Goal: Information Seeking & Learning: Learn about a topic

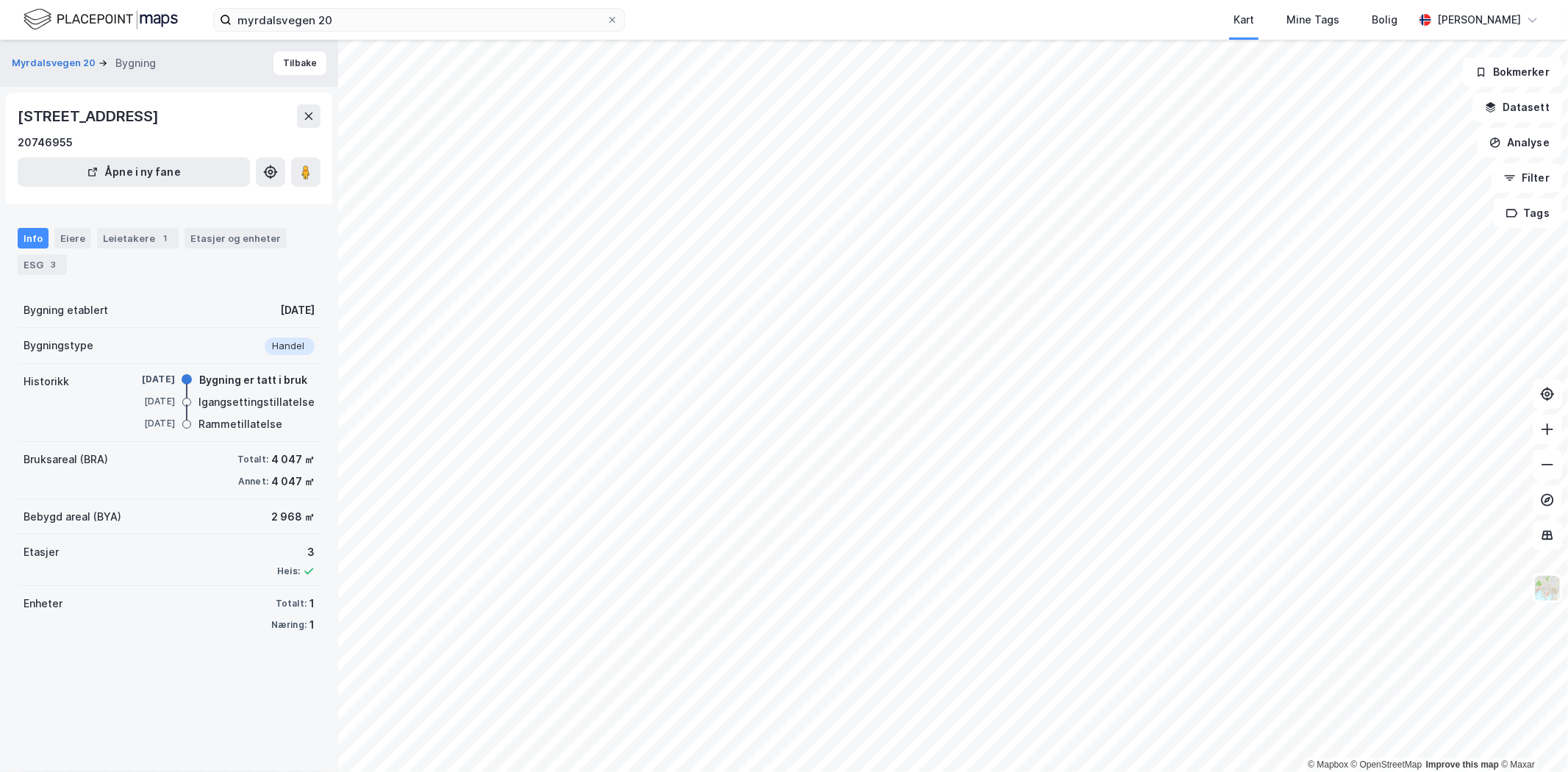
click at [31, 234] on div "Info" at bounding box center [33, 238] width 31 height 20
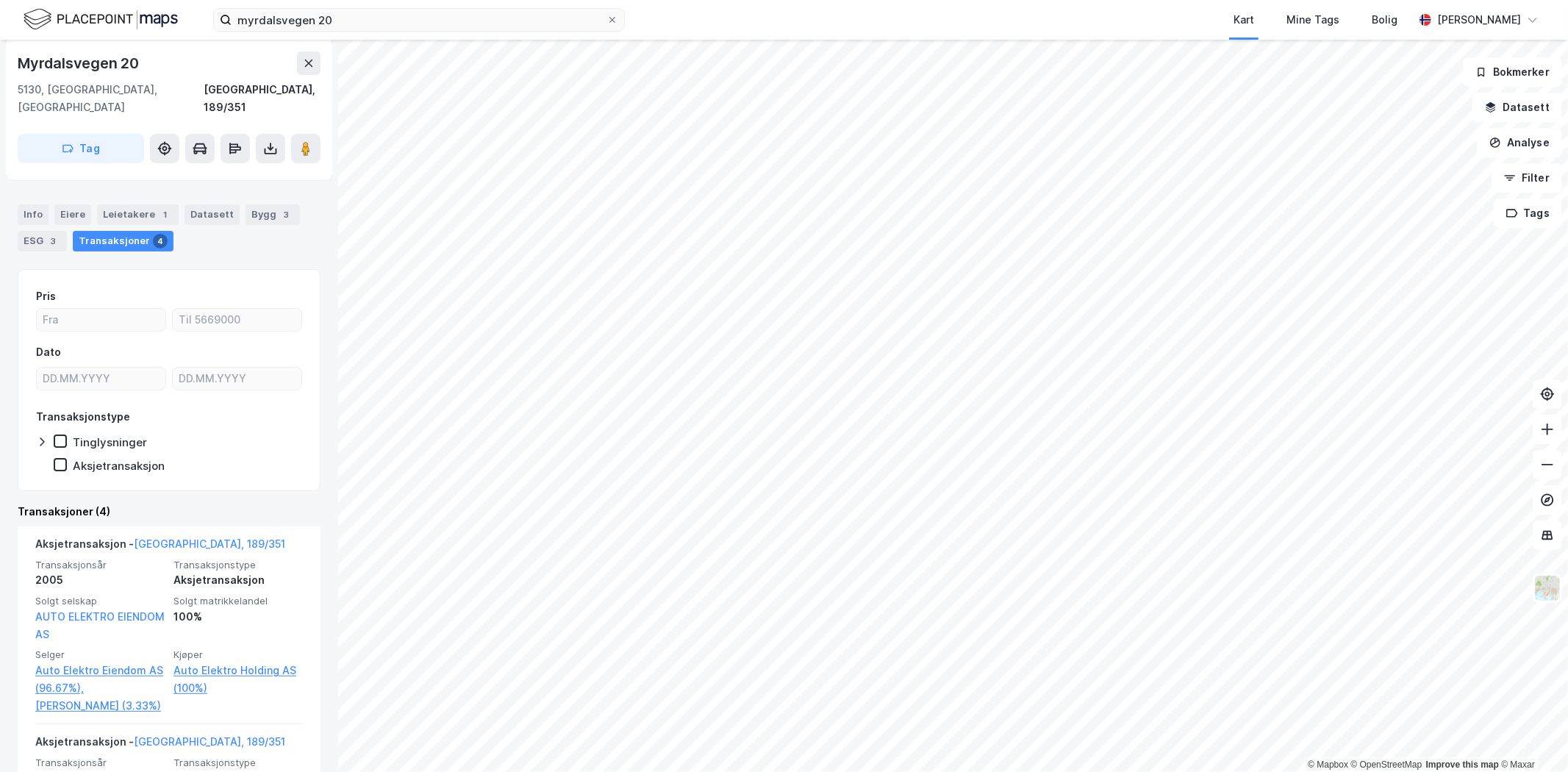
scroll to position [163, 0]
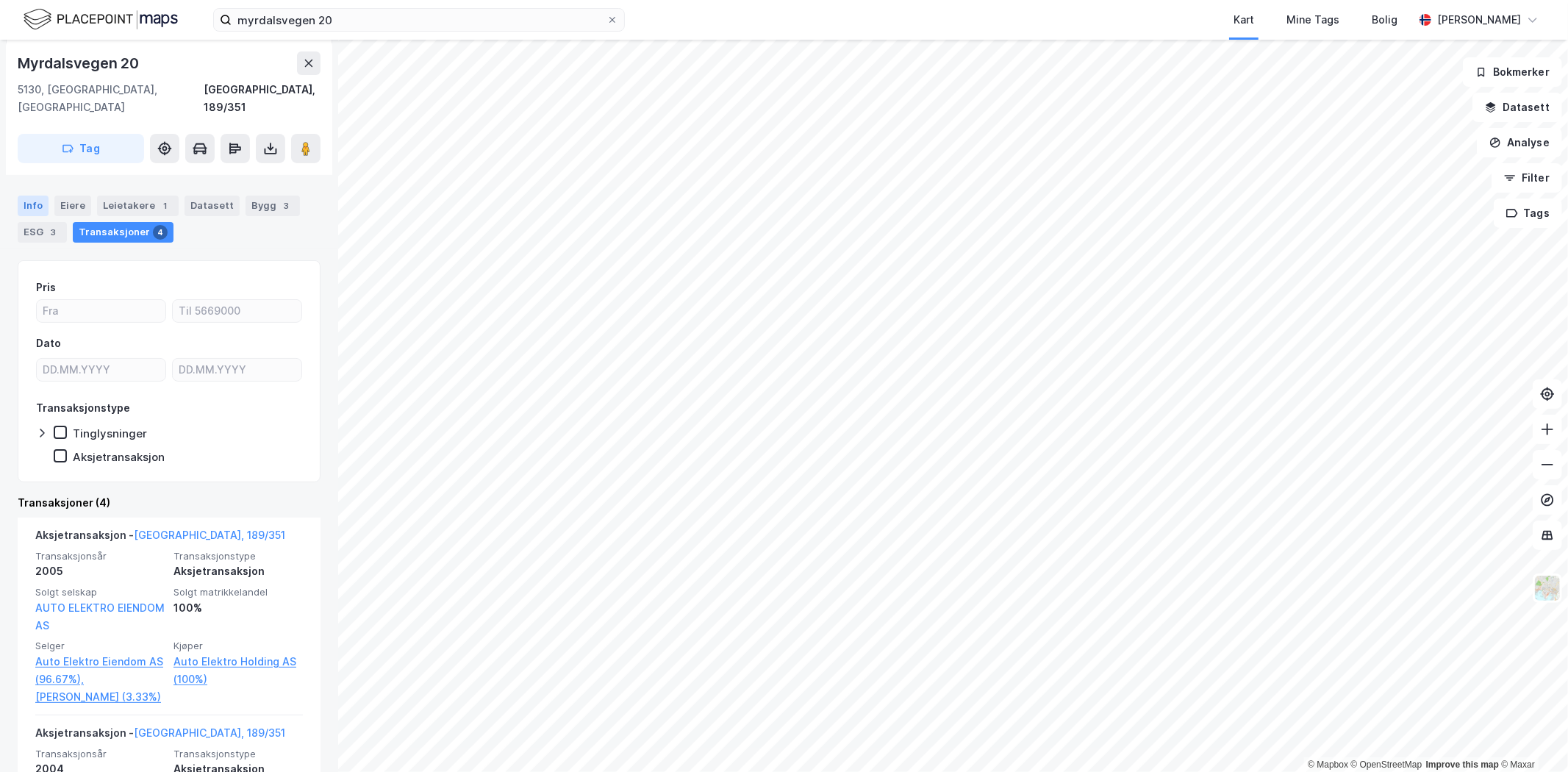
click at [42, 195] on div "Info" at bounding box center [33, 205] width 31 height 20
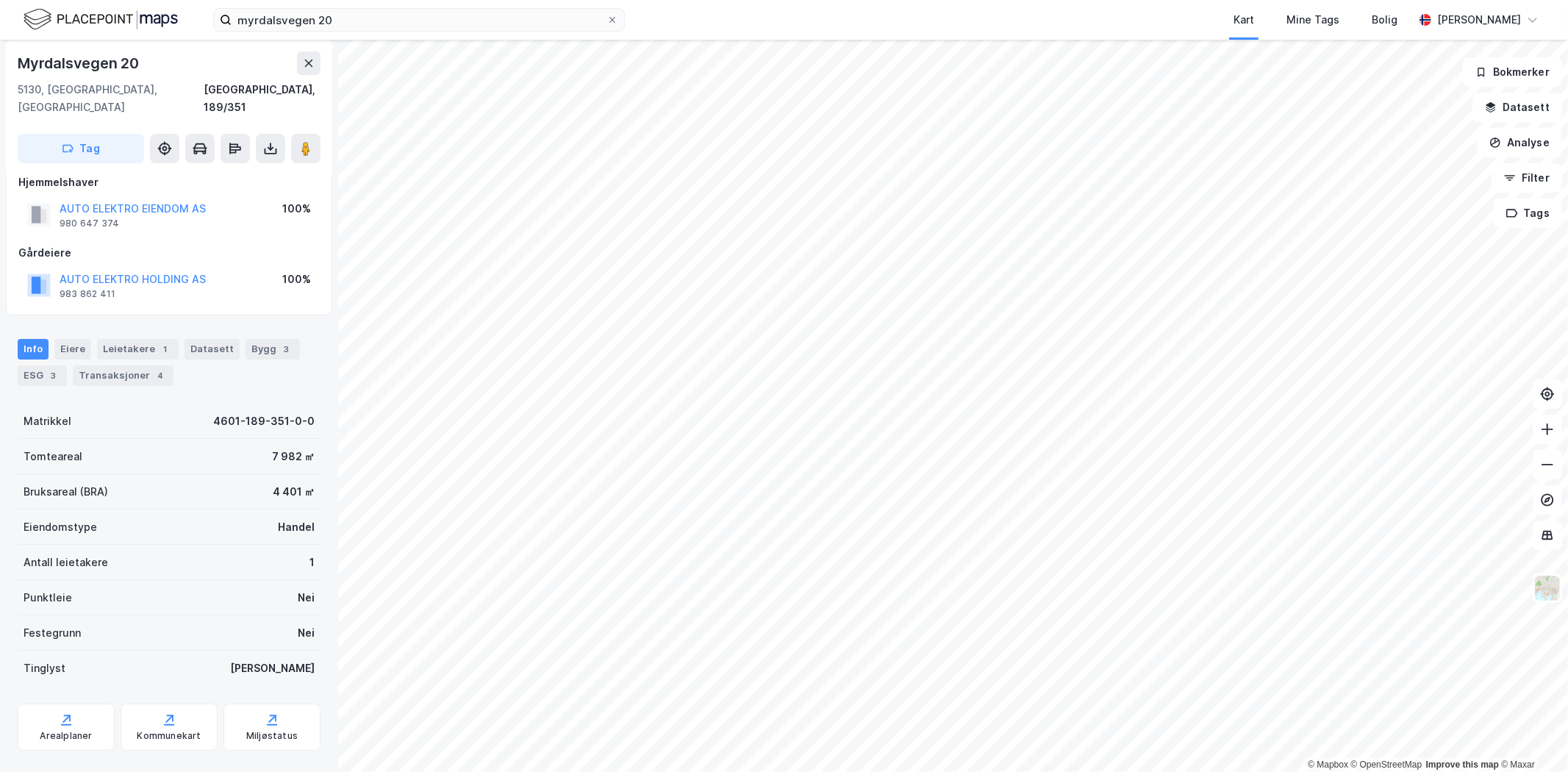
scroll to position [28, 0]
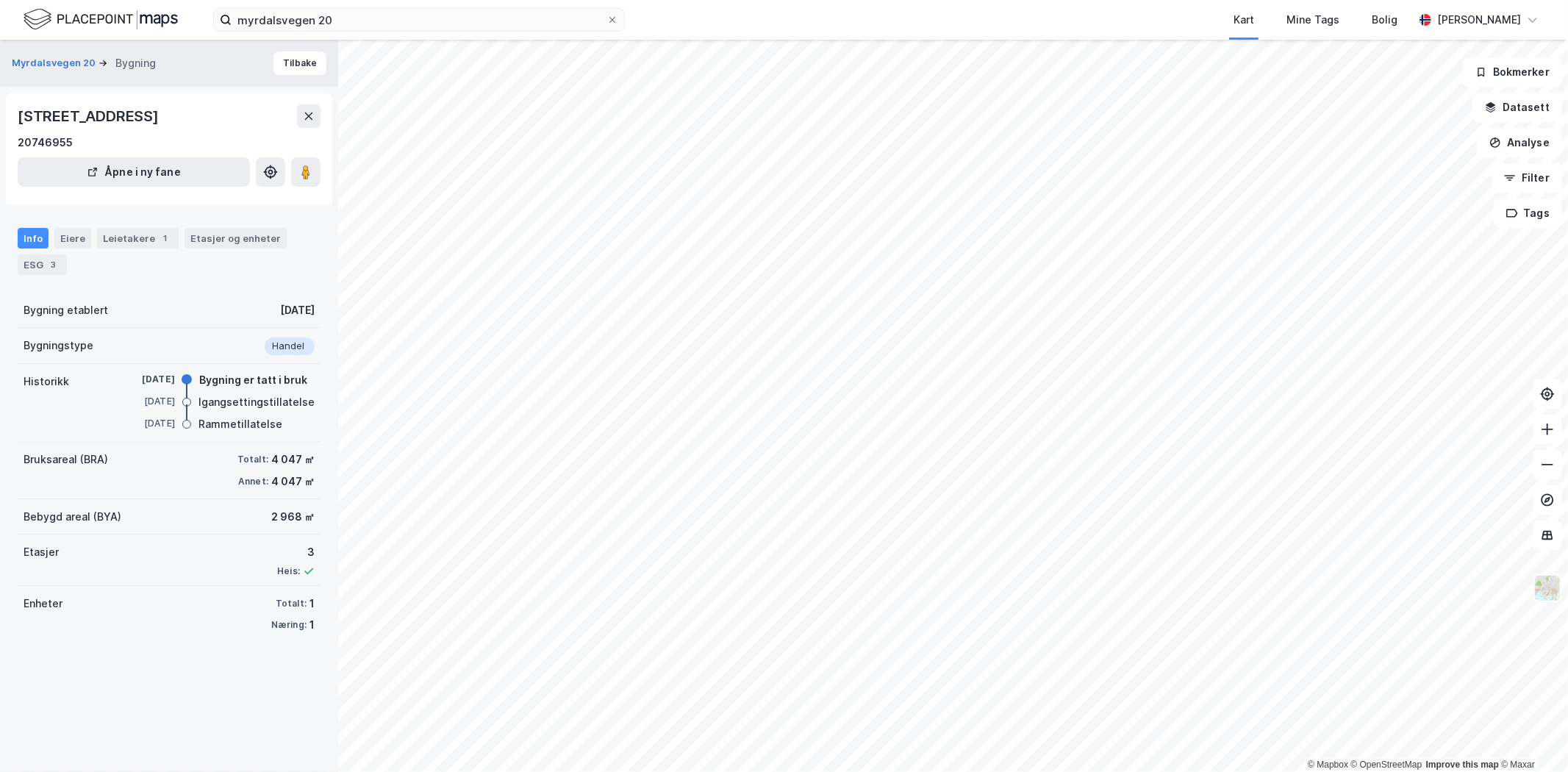
click at [1549, 591] on img at bounding box center [1548, 588] width 28 height 28
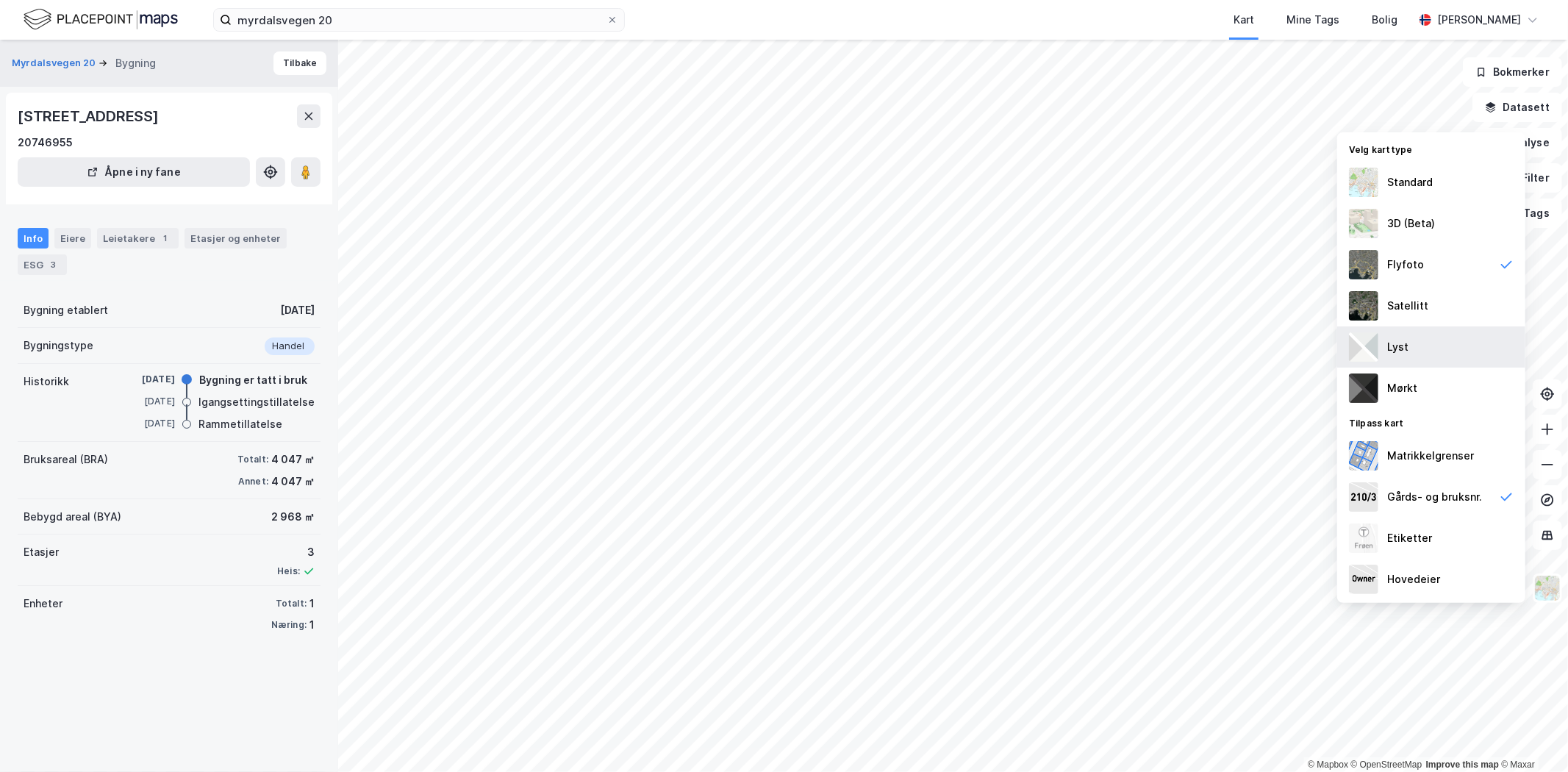
click at [1368, 344] on img at bounding box center [1363, 346] width 29 height 29
click at [1501, 495] on icon at bounding box center [1506, 496] width 15 height 15
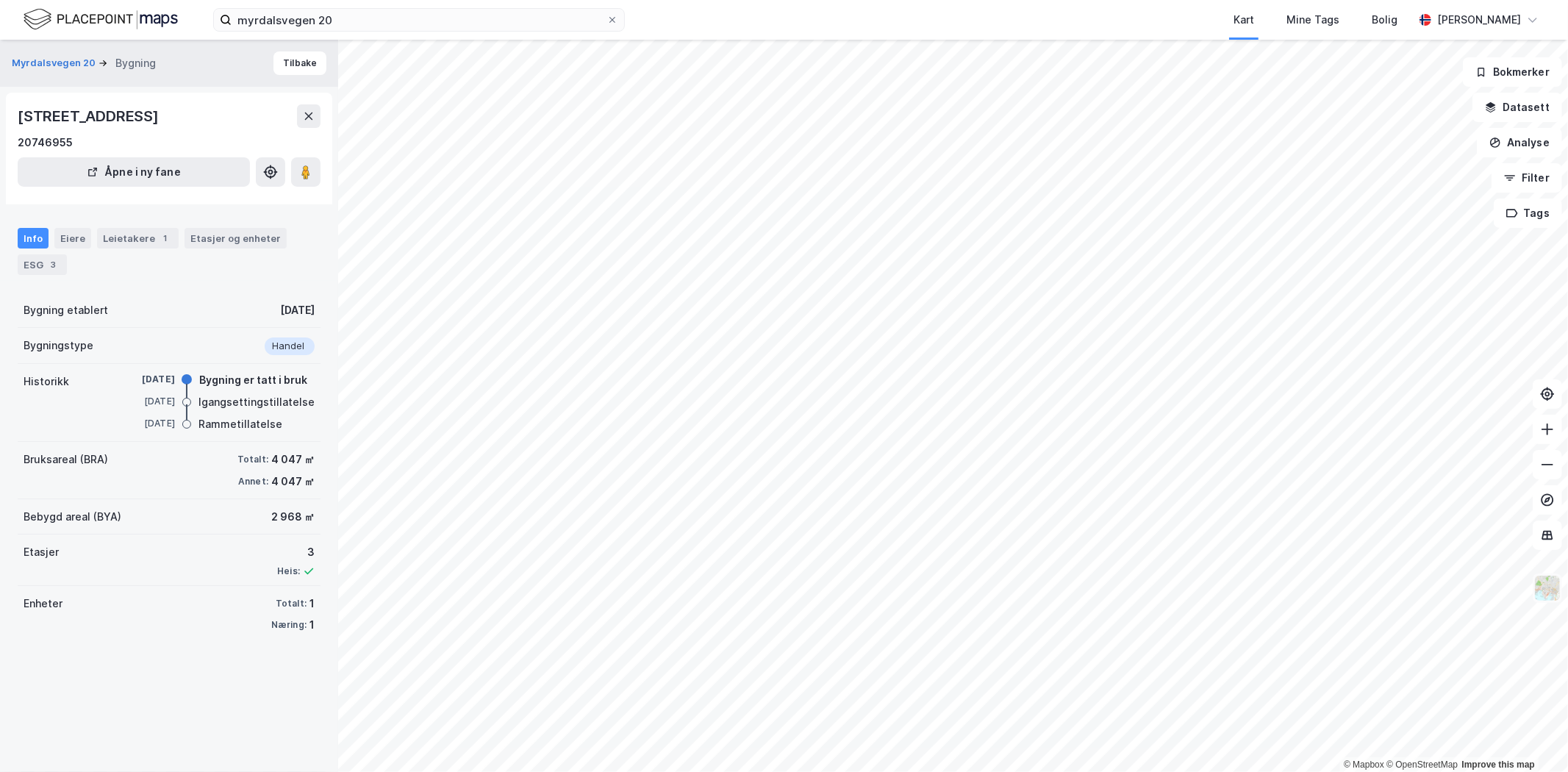
click at [1546, 589] on img at bounding box center [1548, 588] width 28 height 28
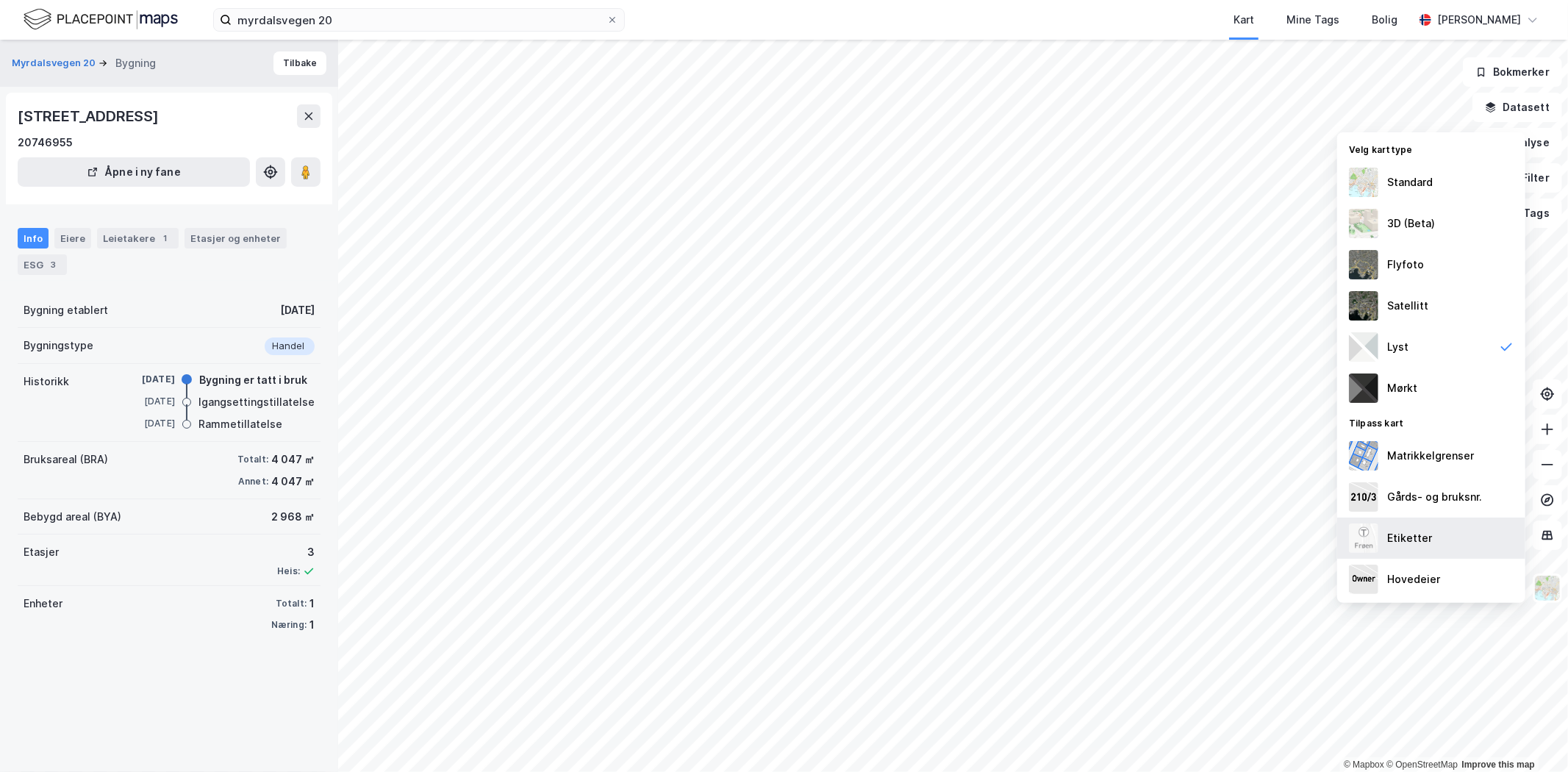
click at [1426, 547] on div "Etiketter" at bounding box center [1431, 538] width 188 height 42
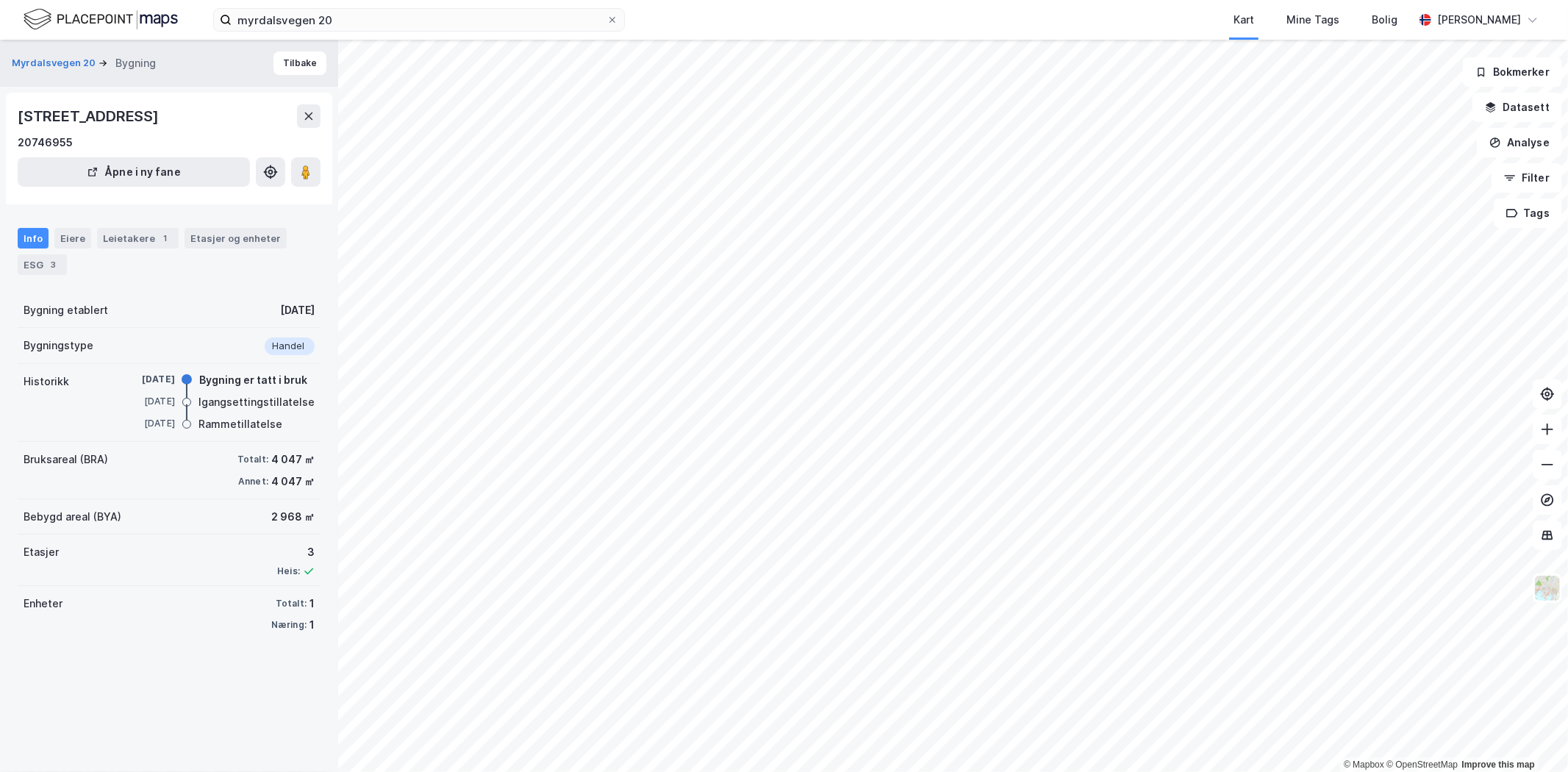
click at [102, 700] on div "Myrdalsvegen 20 Bygning Tilbake [STREET_ADDRESS] 20746955 Åpne i ny fane Info E…" at bounding box center [169, 405] width 338 height 732
click at [883, 18] on div "Kart Mine Tags Bolig" at bounding box center [1054, 19] width 718 height 40
click at [310, 113] on icon at bounding box center [308, 116] width 11 height 11
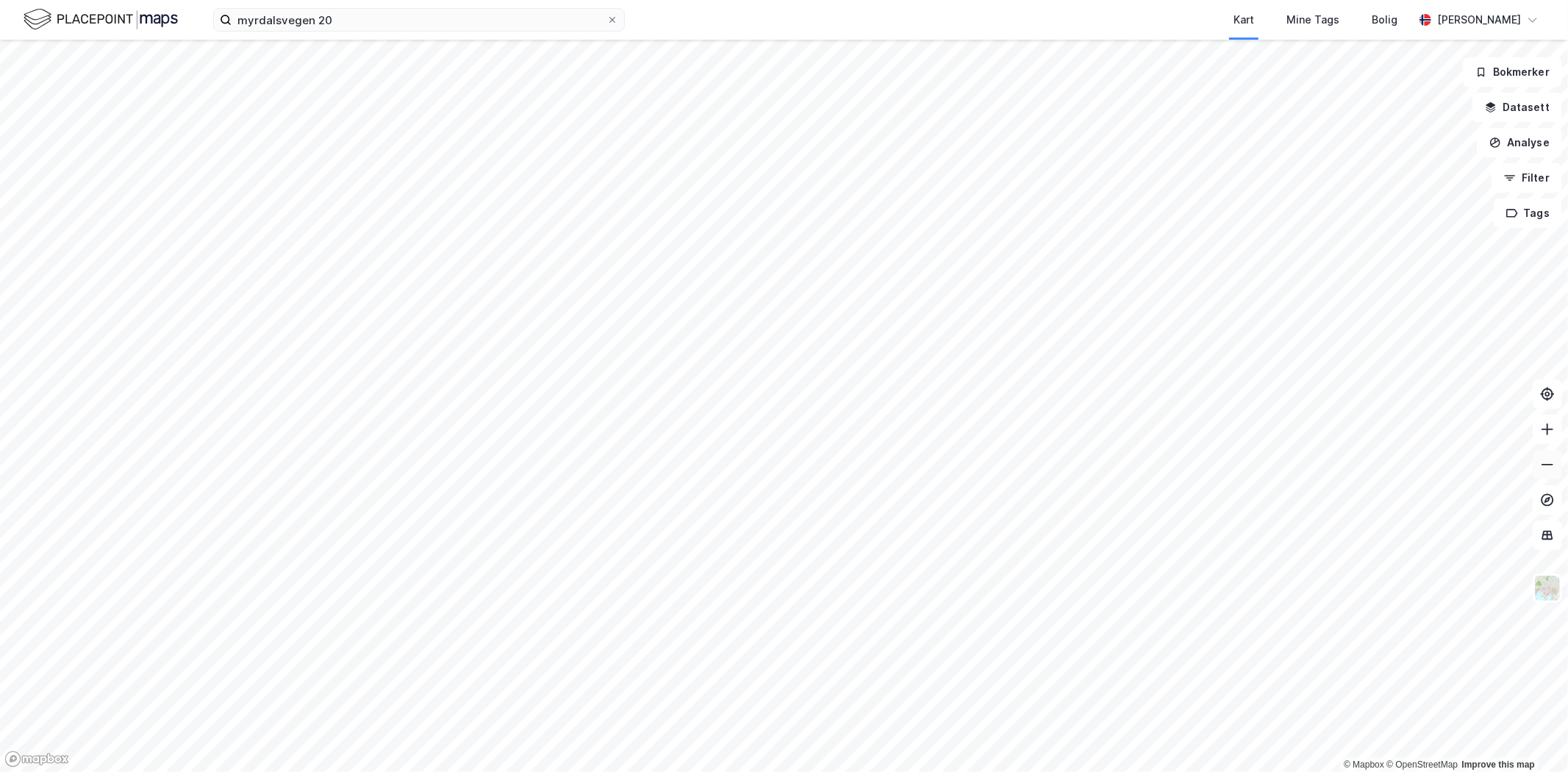
click at [1541, 466] on icon at bounding box center [1547, 465] width 15 height 15
click at [1542, 465] on icon at bounding box center [1547, 465] width 15 height 15
click at [1542, 588] on img at bounding box center [1548, 588] width 28 height 28
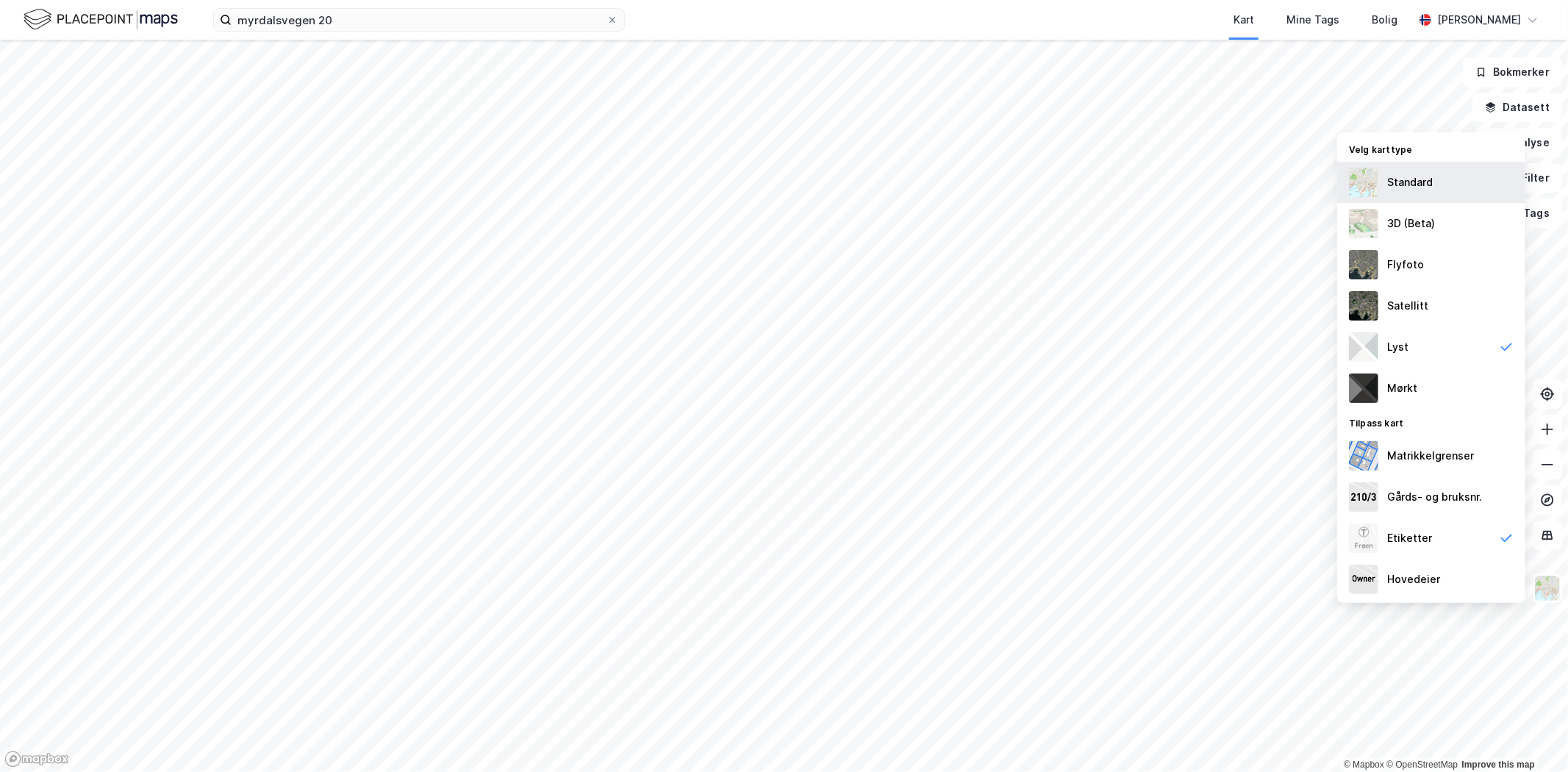
click at [1394, 178] on div "Standard" at bounding box center [1410, 182] width 46 height 18
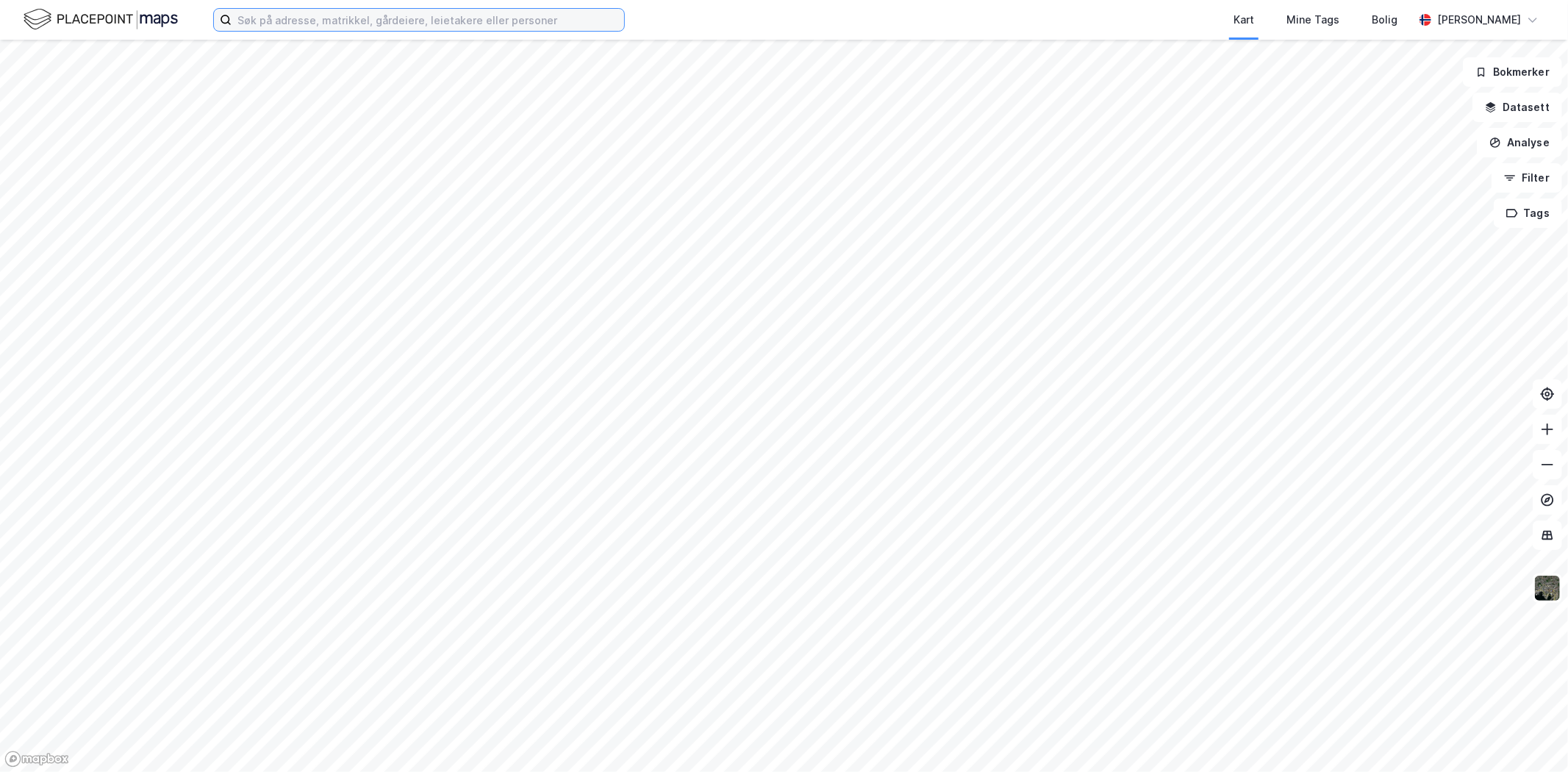
click at [392, 19] on input at bounding box center [428, 19] width 392 height 22
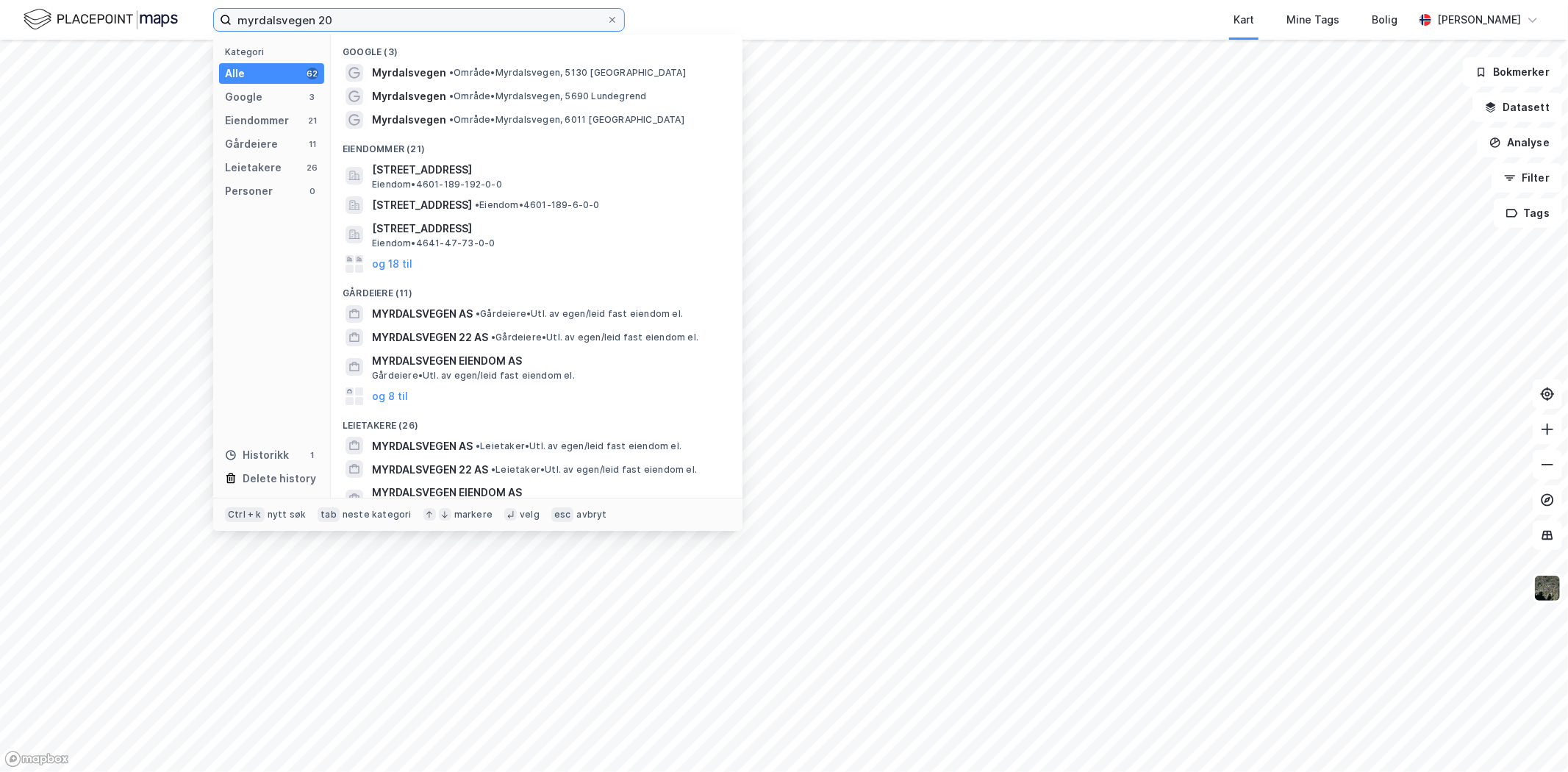
type input "myrdalsvegen 20"
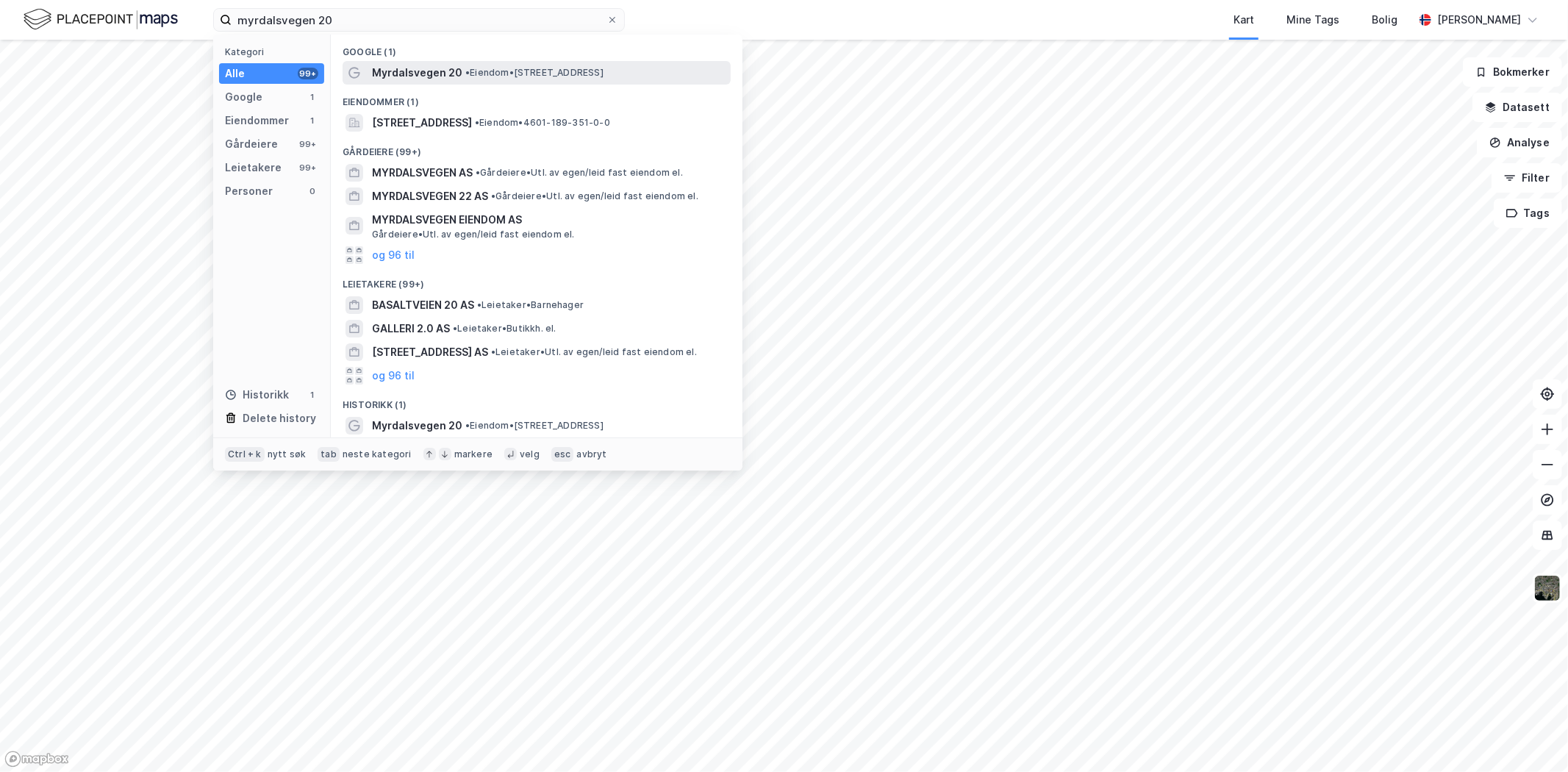
click at [405, 76] on span "Myrdalsvegen 20" at bounding box center [417, 72] width 90 height 18
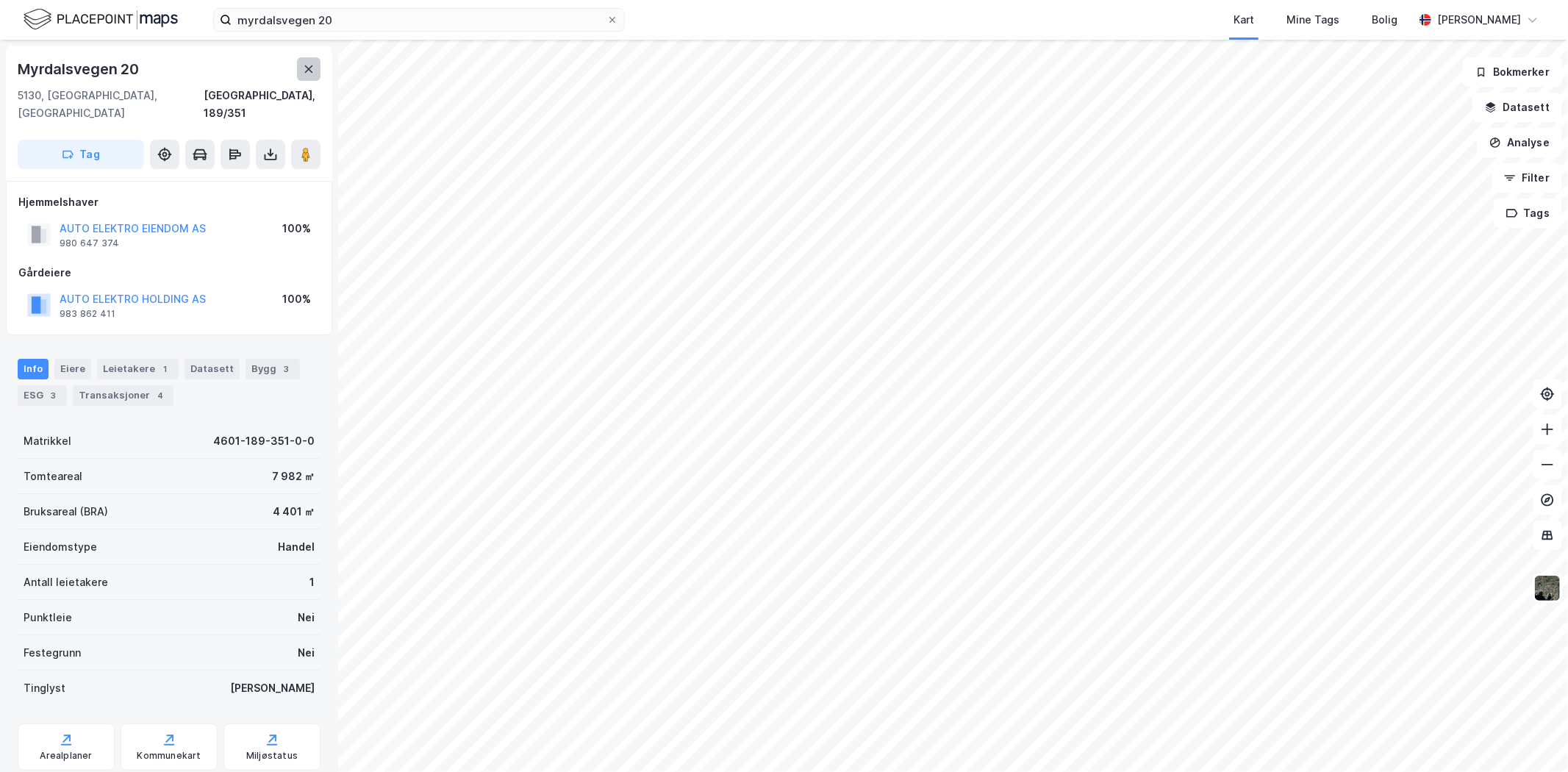
click at [307, 67] on icon at bounding box center [308, 69] width 8 height 7
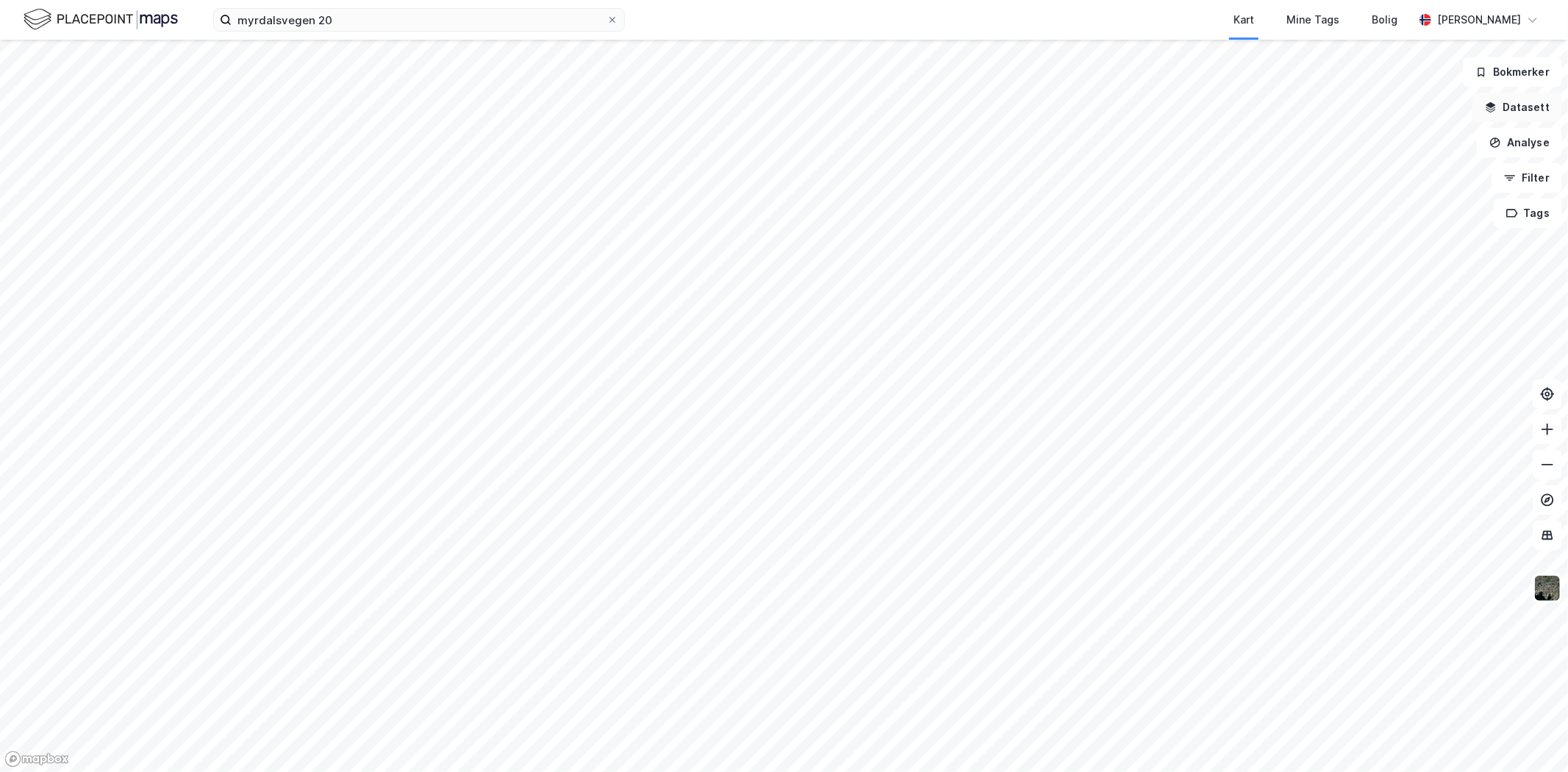
click at [1508, 112] on button "Datasett" at bounding box center [1518, 107] width 90 height 29
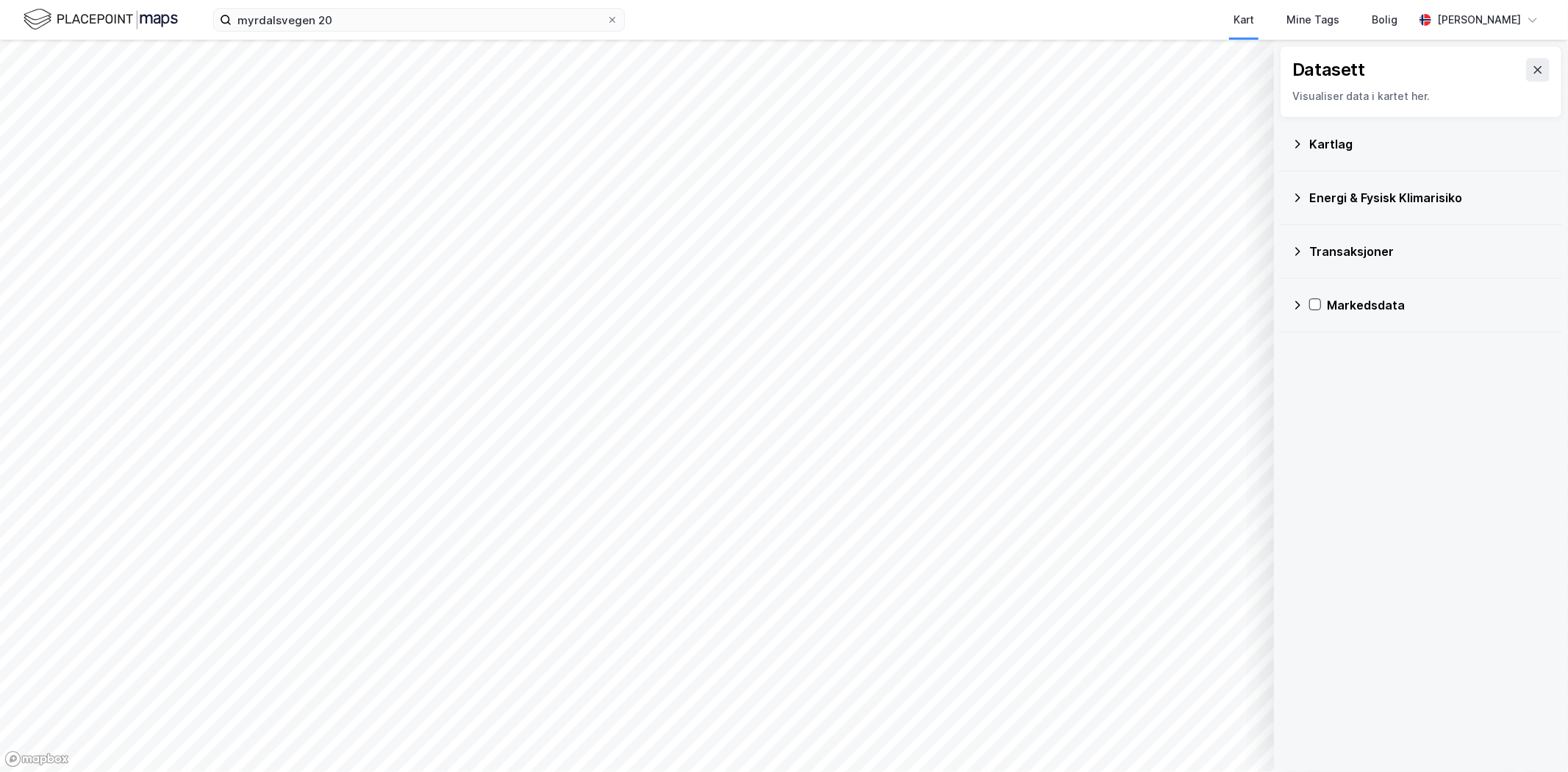
click at [1302, 147] on icon at bounding box center [1297, 143] width 11 height 11
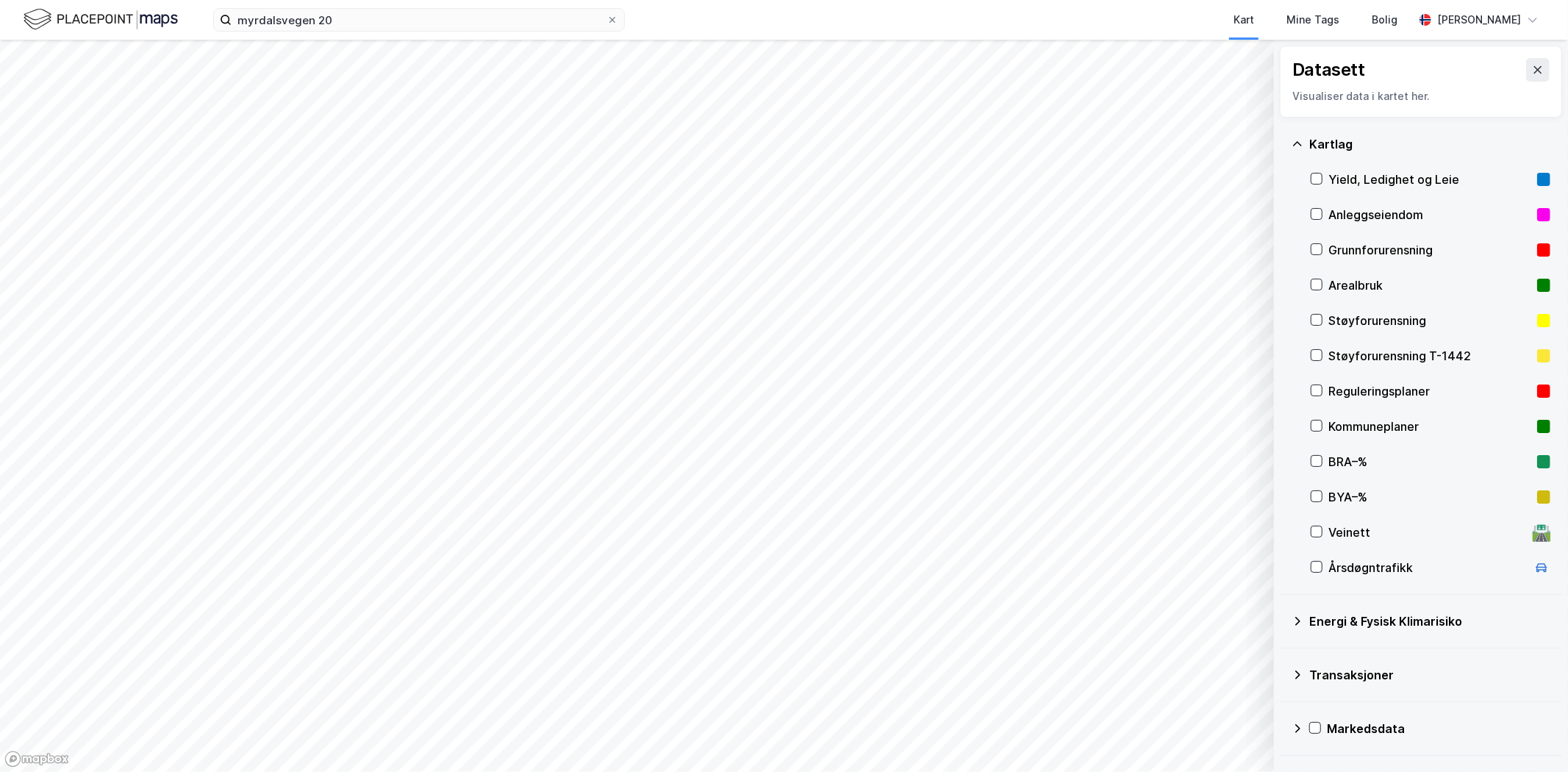
click at [1331, 284] on div "Arealbruk" at bounding box center [1430, 285] width 203 height 18
click at [1526, 64] on button at bounding box center [1537, 70] width 24 height 24
